Goal: Information Seeking & Learning: Learn about a topic

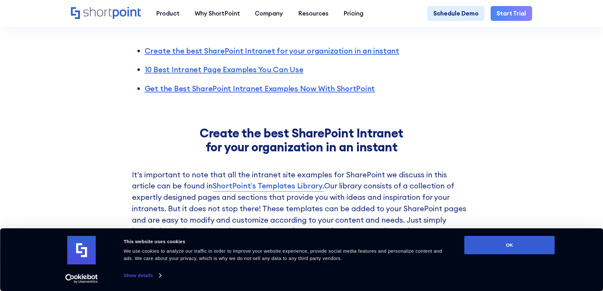
scroll to position [569, 0]
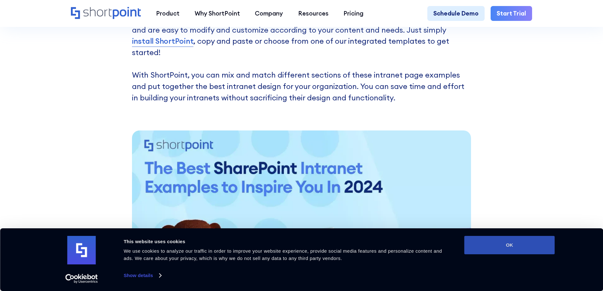
click at [520, 240] on button "OK" at bounding box center [509, 245] width 90 height 18
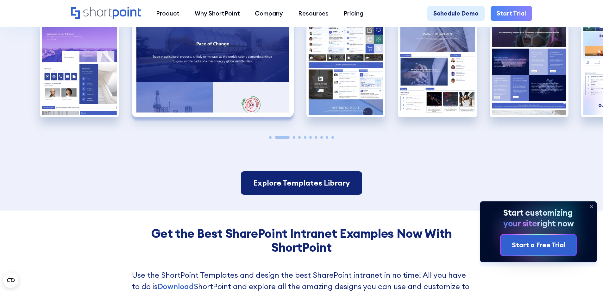
scroll to position [1107, 0]
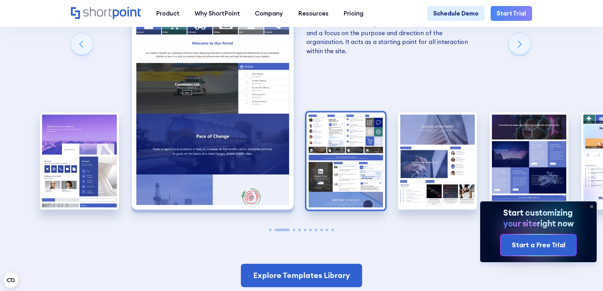
click at [359, 147] on img "3 / 10" at bounding box center [345, 160] width 79 height 97
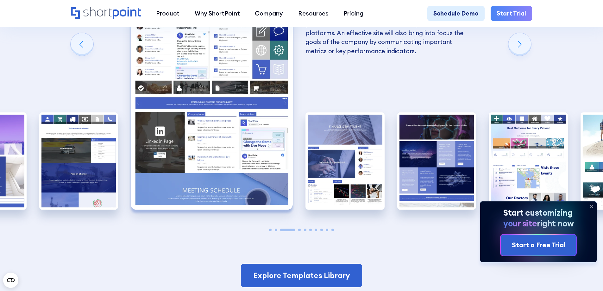
scroll to position [1044, 0]
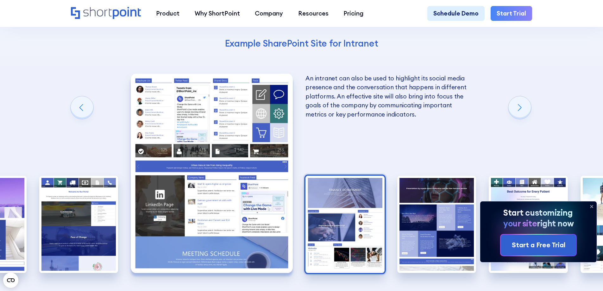
click at [328, 198] on img "4 / 10" at bounding box center [344, 224] width 79 height 97
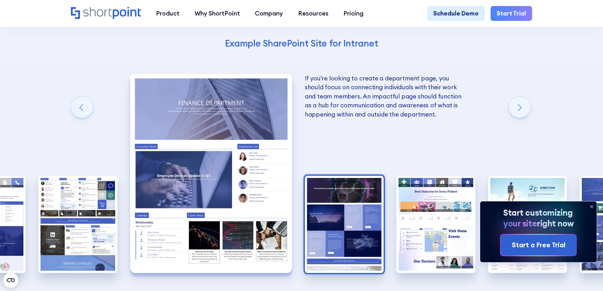
click at [368, 214] on img "5 / 10" at bounding box center [344, 224] width 79 height 97
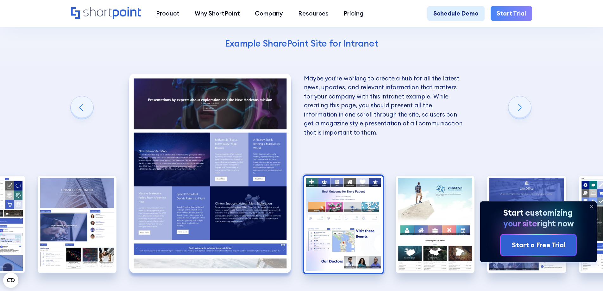
click at [382, 220] on img "6 / 10" at bounding box center [343, 224] width 79 height 97
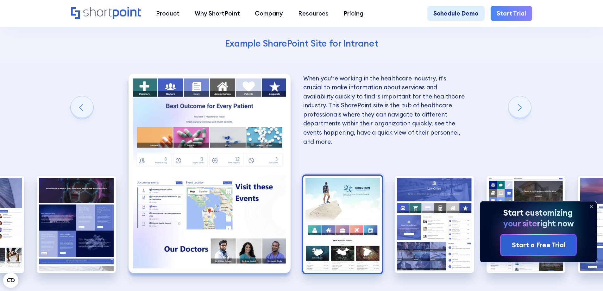
click at [366, 222] on img "7 / 10" at bounding box center [342, 224] width 79 height 97
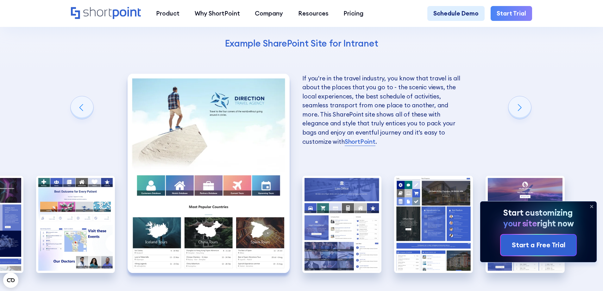
click at [122, 219] on div "10 Best Intranet Page Examples You Can Use Below you will find a series of the …" at bounding box center [301, 114] width 603 height 503
click at [80, 215] on img "6 / 10" at bounding box center [75, 224] width 79 height 97
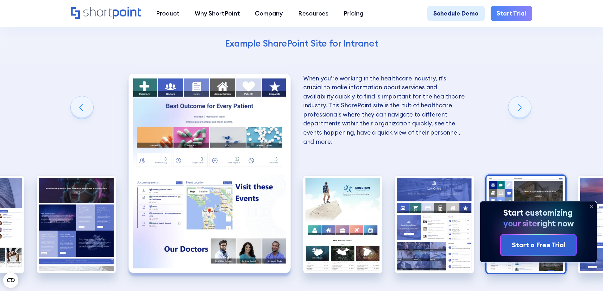
click at [504, 185] on img "9 / 10" at bounding box center [525, 224] width 79 height 97
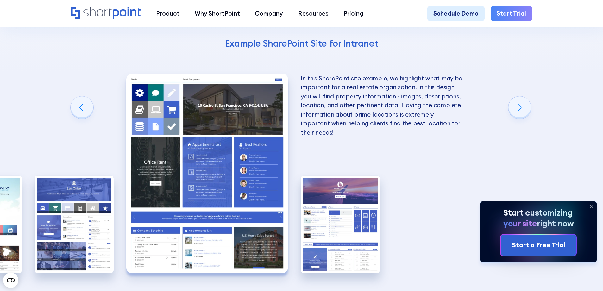
click at [235, 179] on img "9 / 10" at bounding box center [207, 173] width 162 height 199
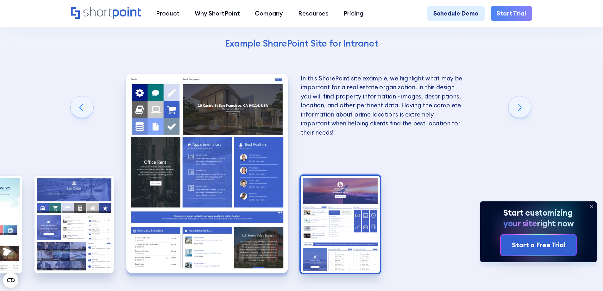
click at [321, 190] on img "10 / 10" at bounding box center [339, 224] width 79 height 97
